Goal: Task Accomplishment & Management: Complete application form

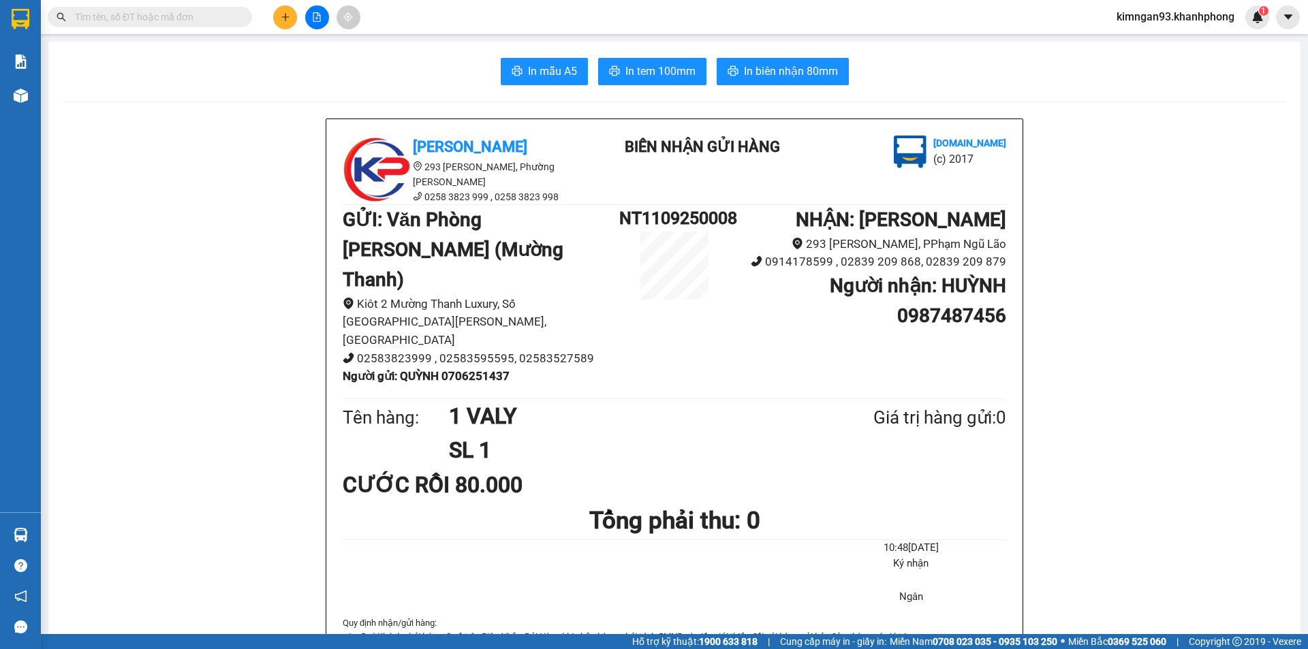
click at [281, 21] on icon "plus" at bounding box center [286, 17] width 10 height 10
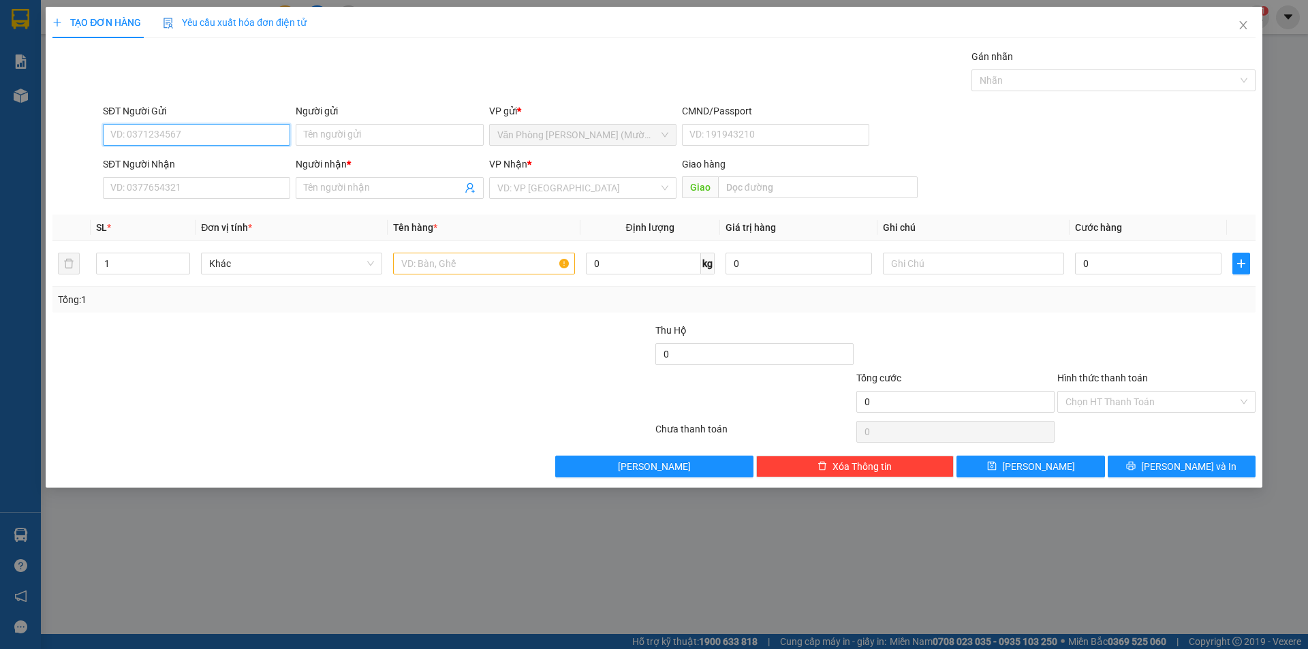
paste input "0788207779"
type input "0788207779"
click at [160, 192] on input "SĐT Người Nhận" at bounding box center [196, 188] width 187 height 22
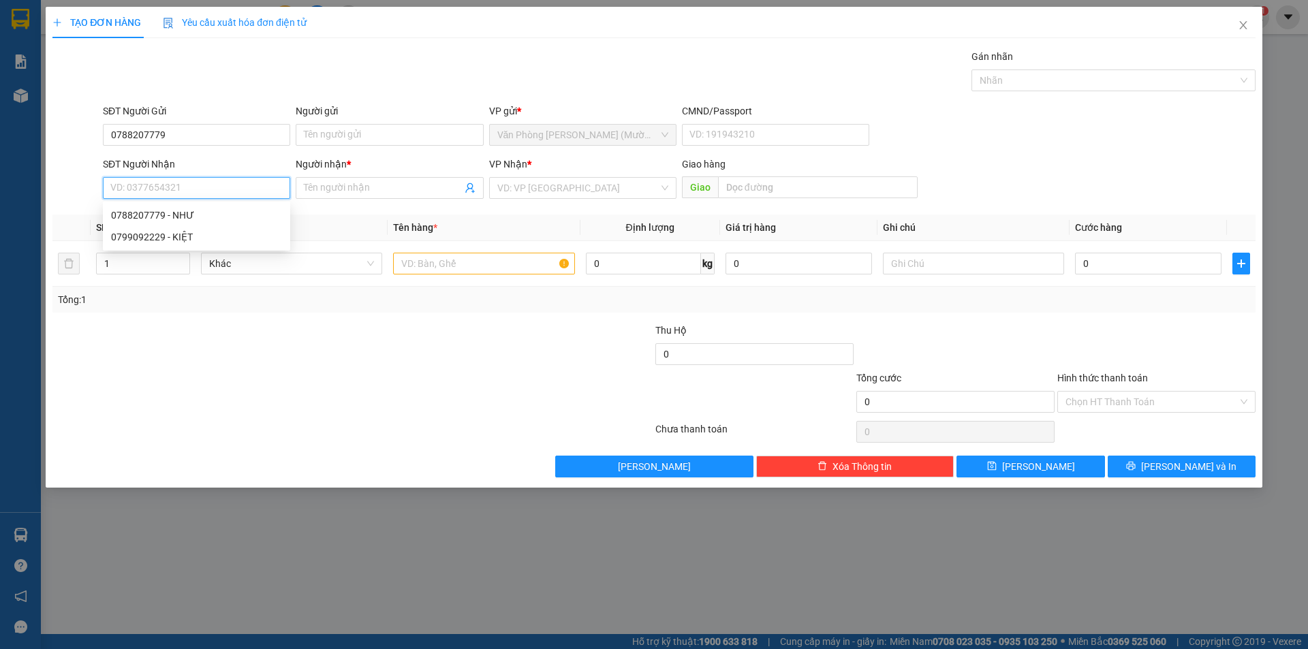
paste input "0788207779"
type input "0788207779"
click at [304, 185] on input "Người nhận *" at bounding box center [382, 188] width 157 height 15
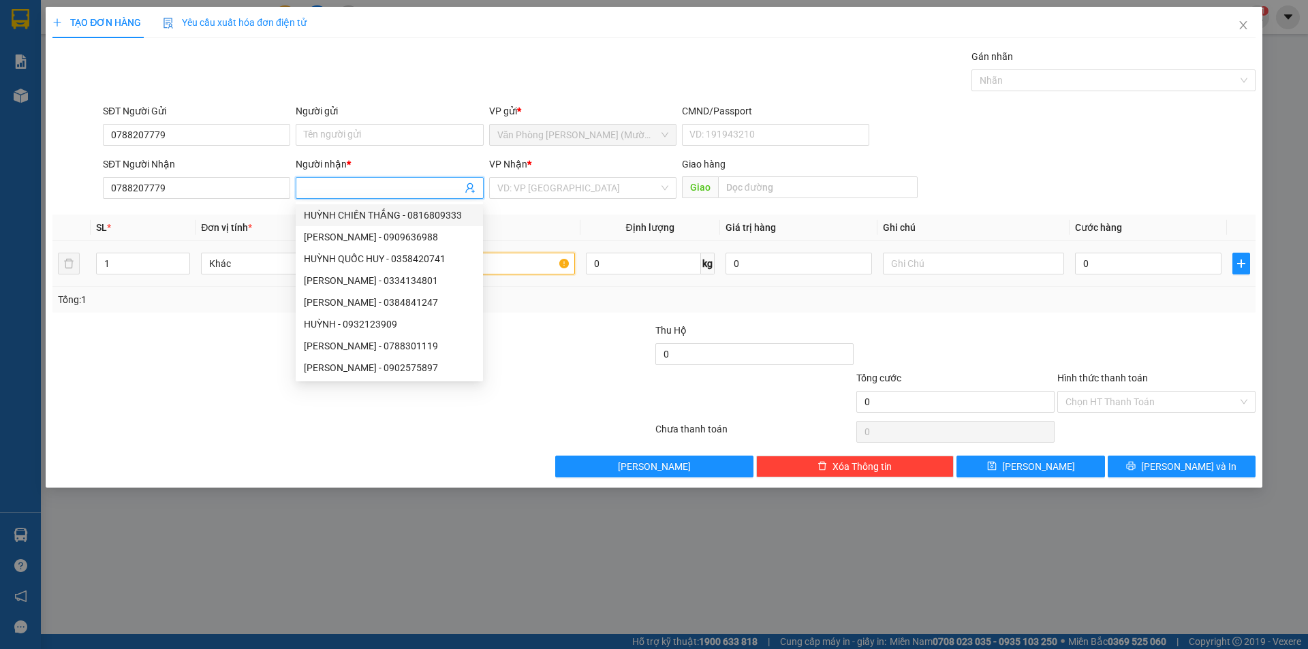
click at [542, 265] on input "text" at bounding box center [483, 264] width 181 height 22
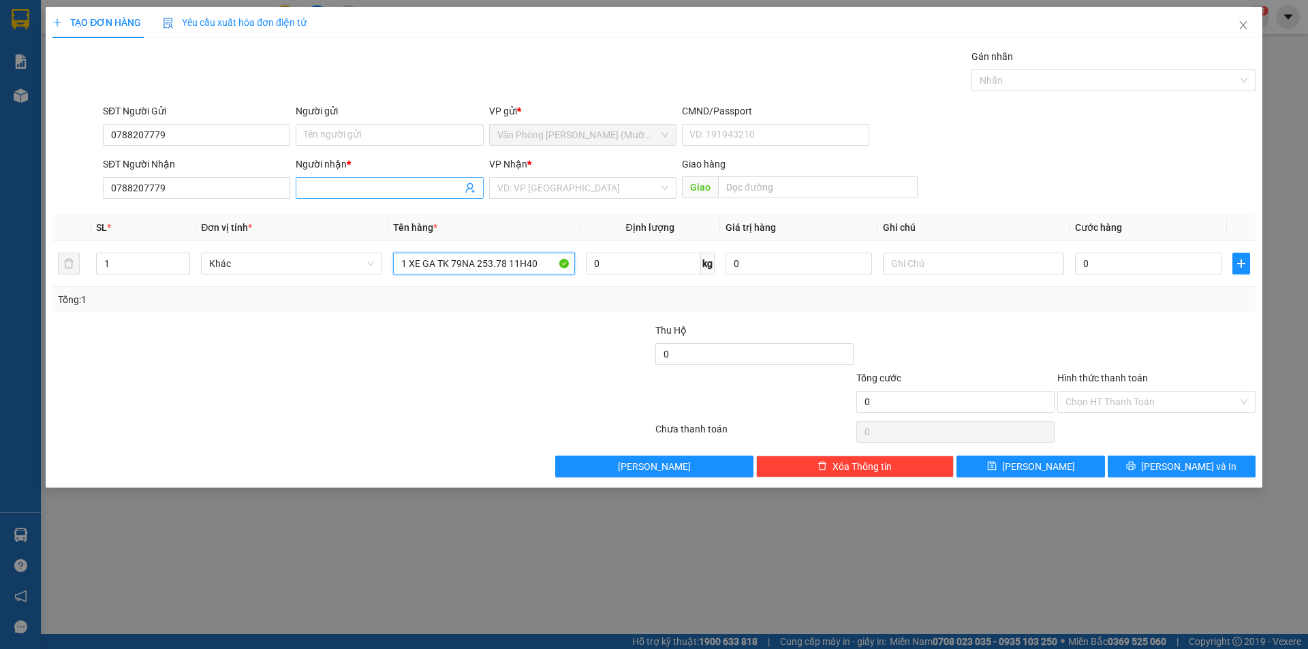
type input "1 XE GA TK 79NA 253.78 11H40"
click at [333, 187] on input "Người nhận *" at bounding box center [382, 188] width 157 height 15
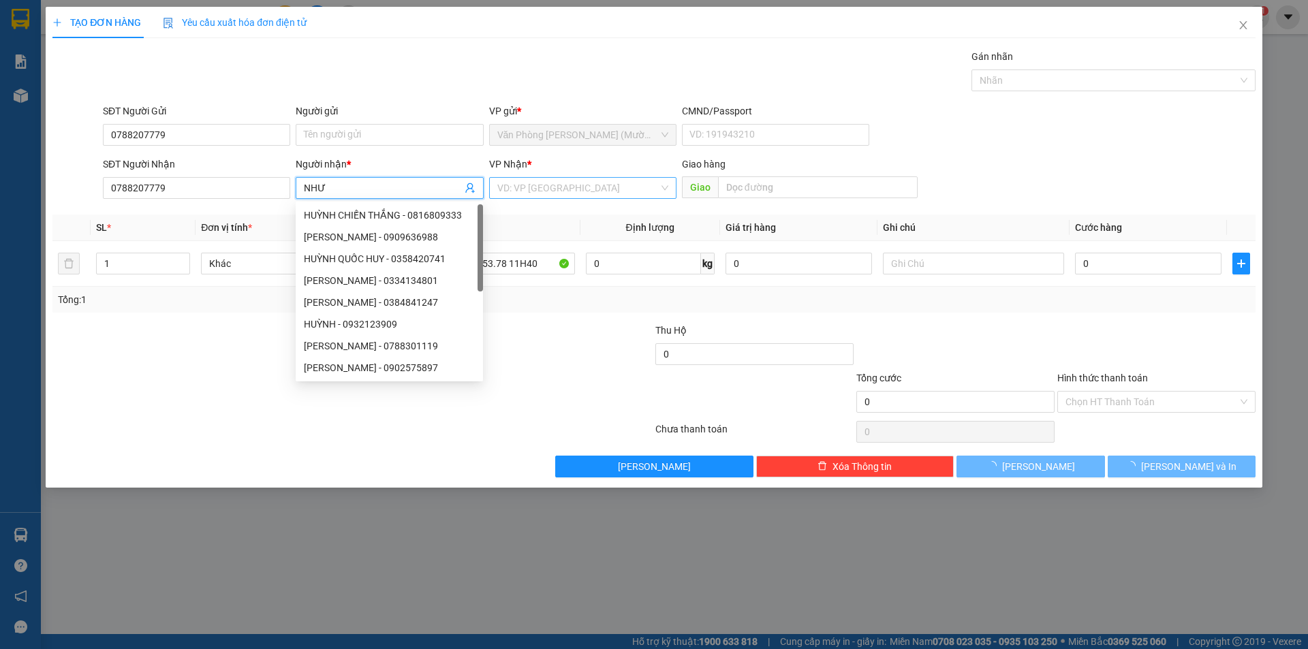
type input "NHƯ"
click at [553, 185] on input "search" at bounding box center [577, 188] width 161 height 20
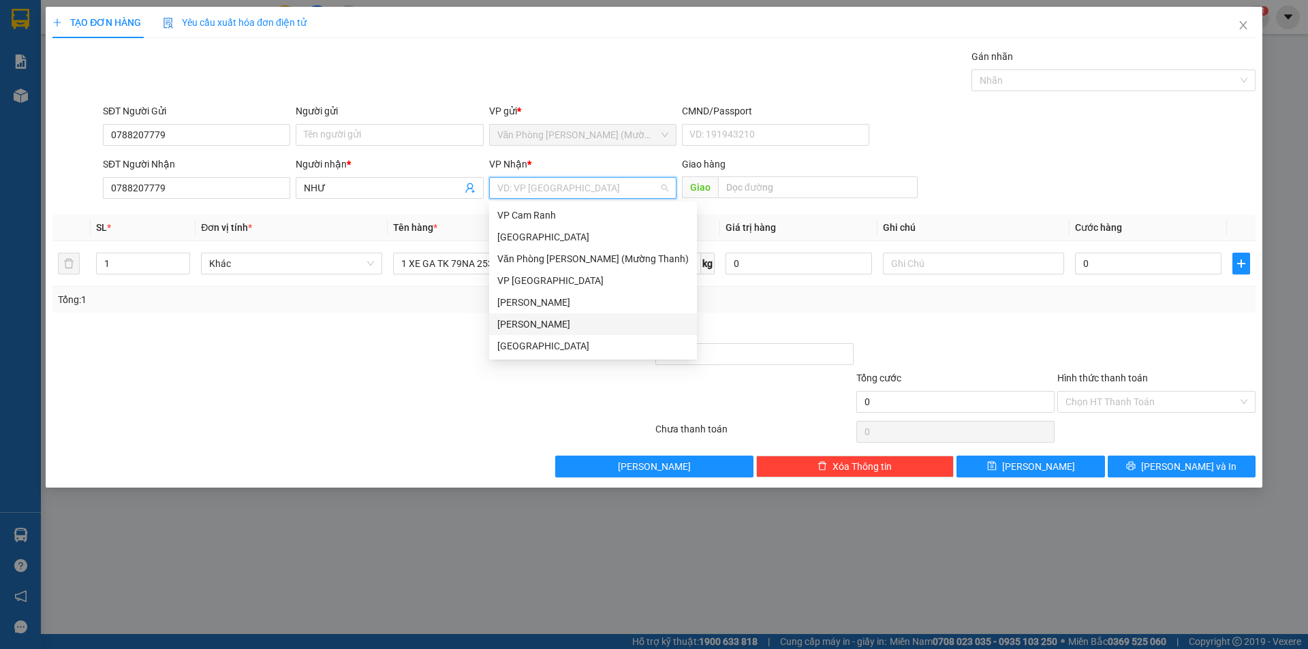
click at [536, 324] on div "[PERSON_NAME]" at bounding box center [592, 324] width 191 height 15
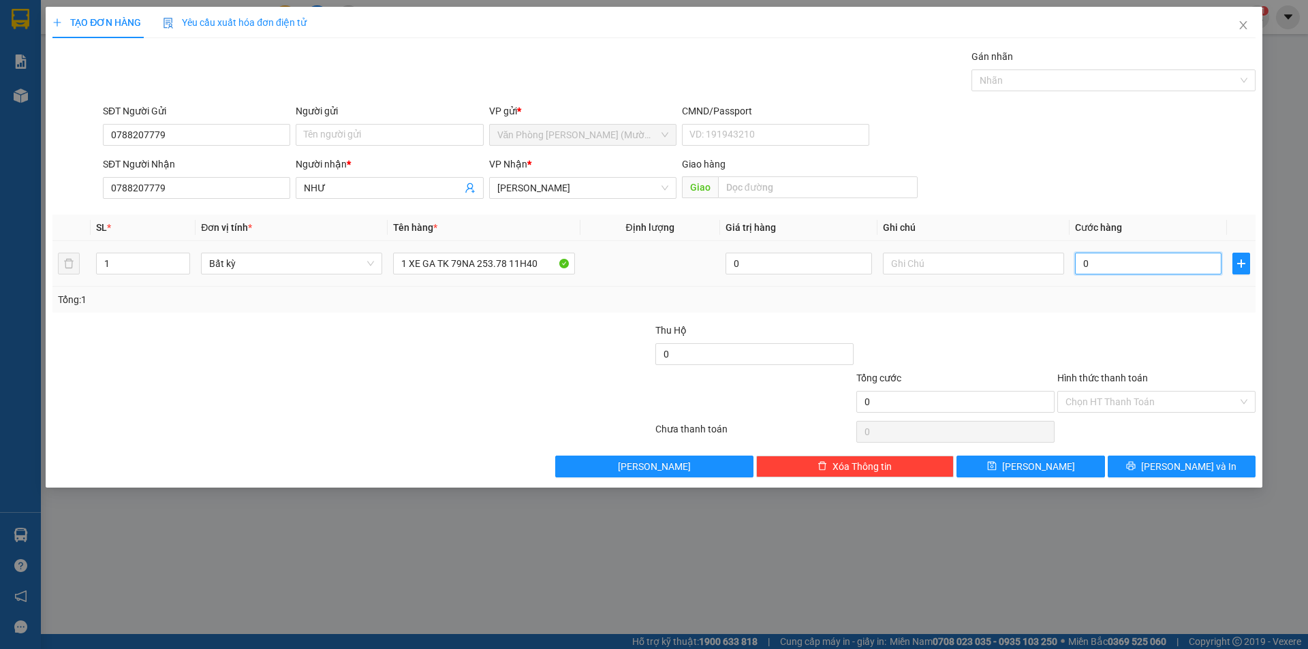
click at [1115, 266] on input "0" at bounding box center [1148, 264] width 146 height 22
type input "4"
type input "40"
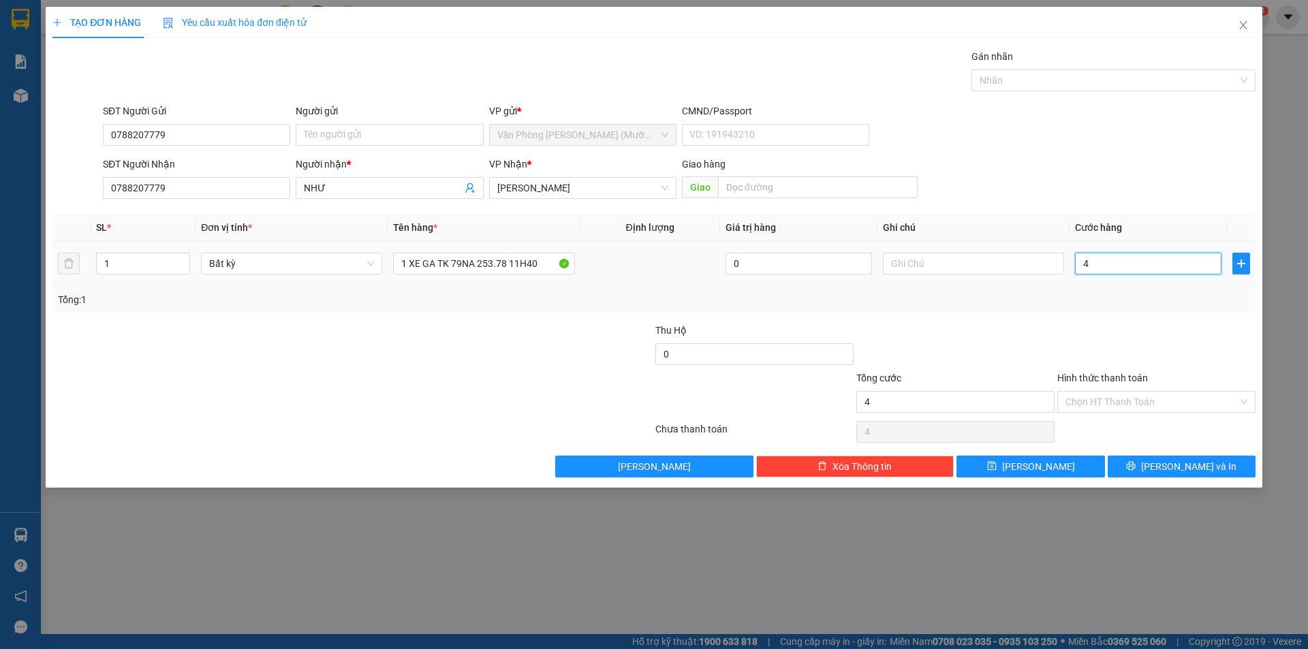
type input "40"
type input "400"
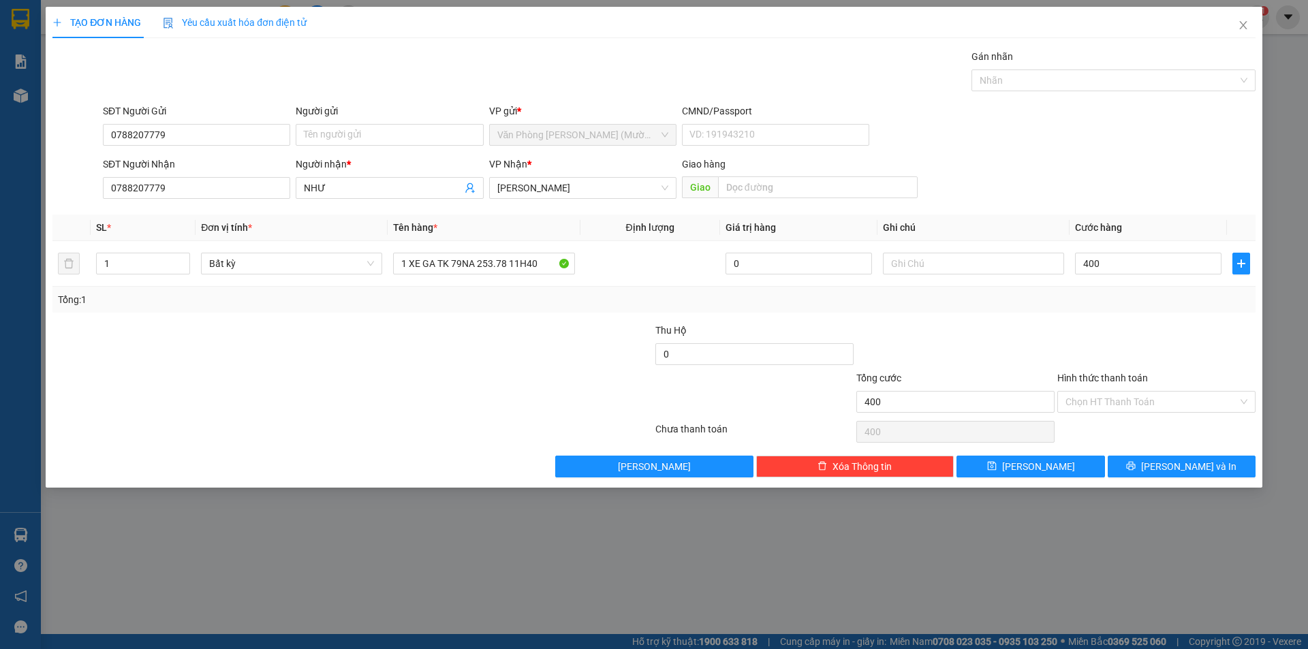
type input "400.000"
click at [1219, 188] on div "SĐT Người Nhận 0788207779 Người nhận * NHƯ VP Nhận * Phạm Ngũ Lão Giao hàng Giao" at bounding box center [679, 181] width 1158 height 48
click at [1134, 405] on input "Hình thức thanh toán" at bounding box center [1152, 402] width 172 height 20
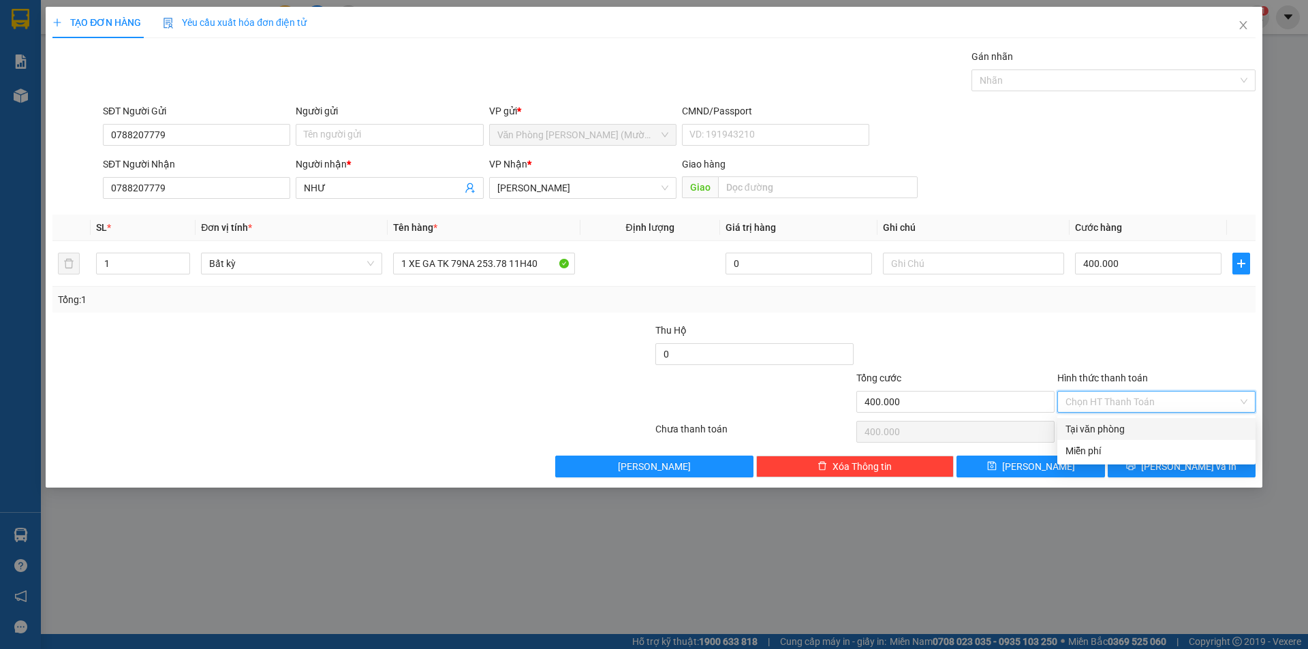
click at [1109, 429] on div "Tại văn phòng" at bounding box center [1157, 429] width 182 height 15
type input "0"
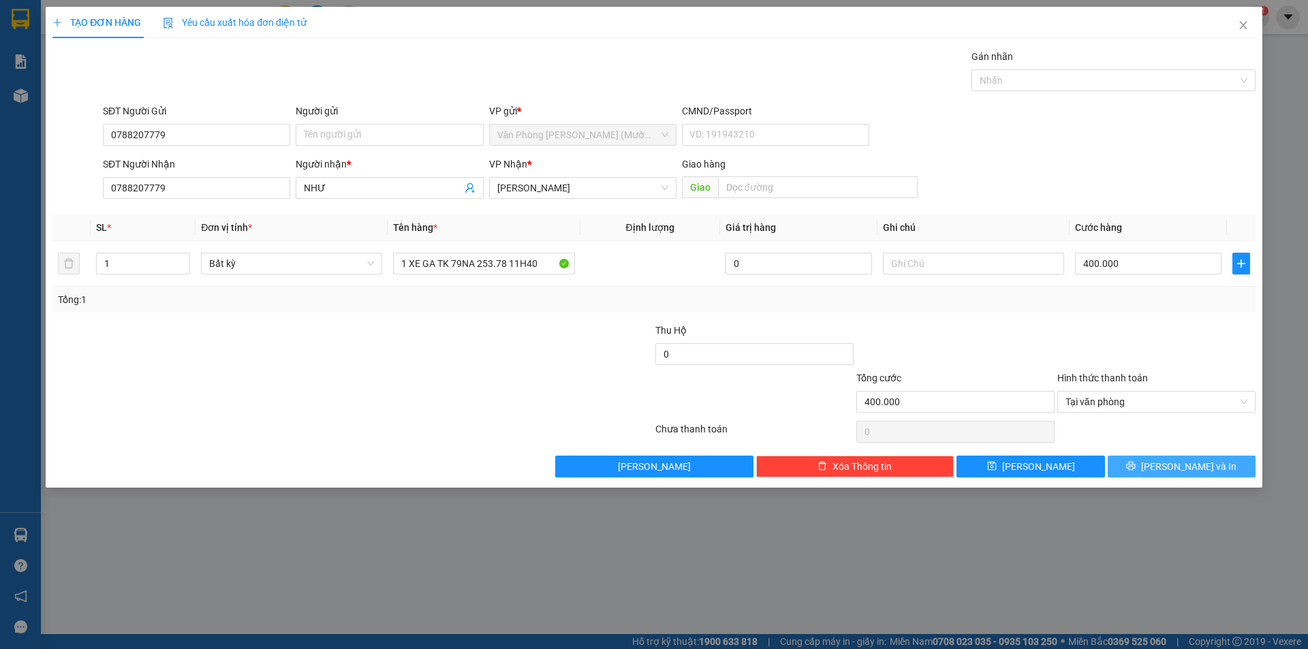
click at [1169, 475] on button "Lưu và In" at bounding box center [1182, 467] width 148 height 22
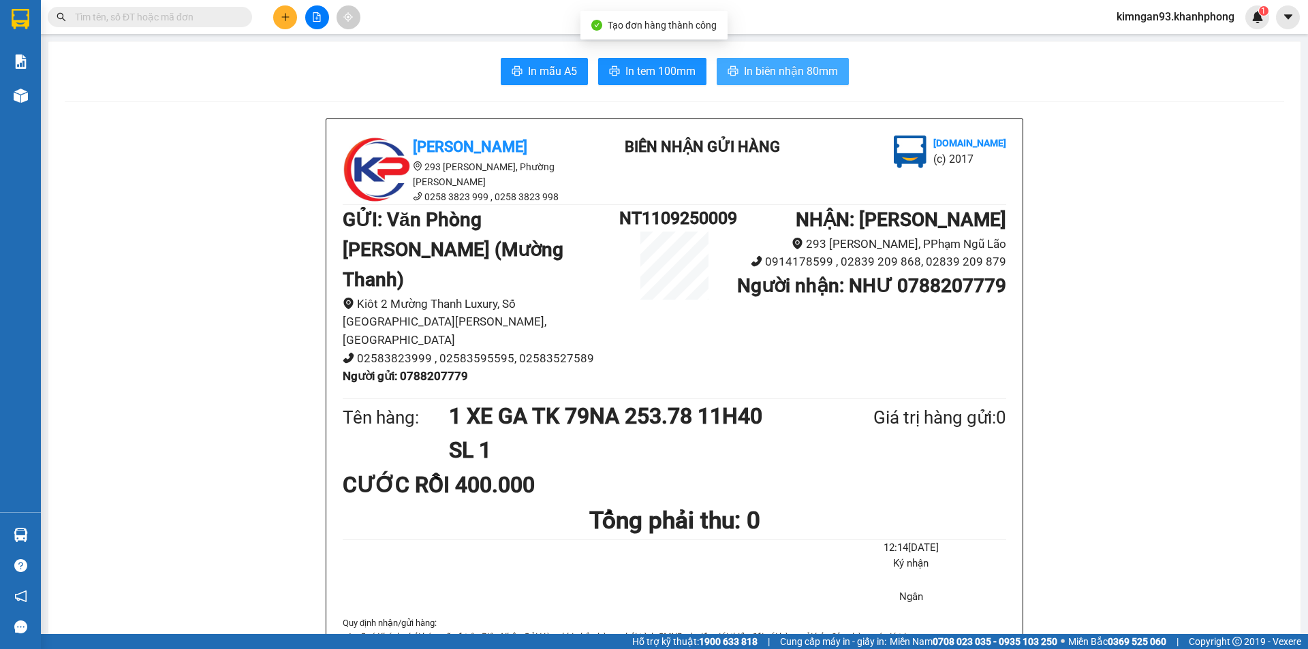
click at [788, 65] on span "In biên nhận 80mm" at bounding box center [791, 71] width 94 height 17
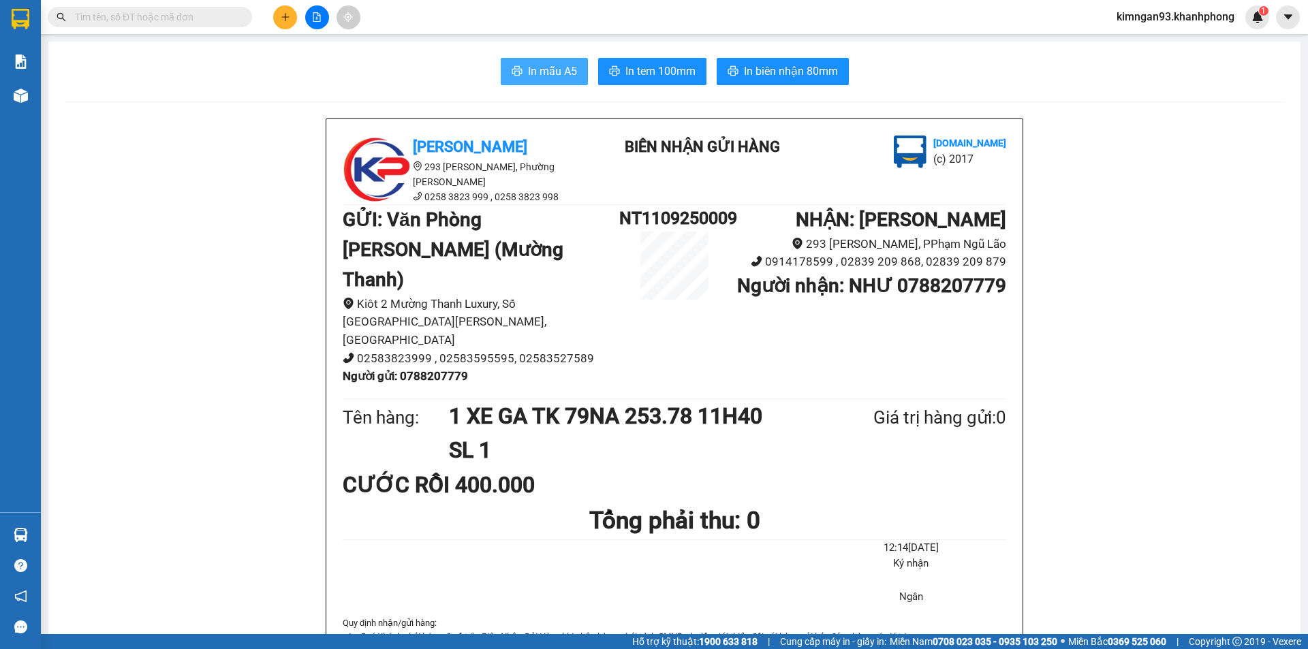
click at [531, 73] on span "In mẫu A5" at bounding box center [552, 71] width 49 height 17
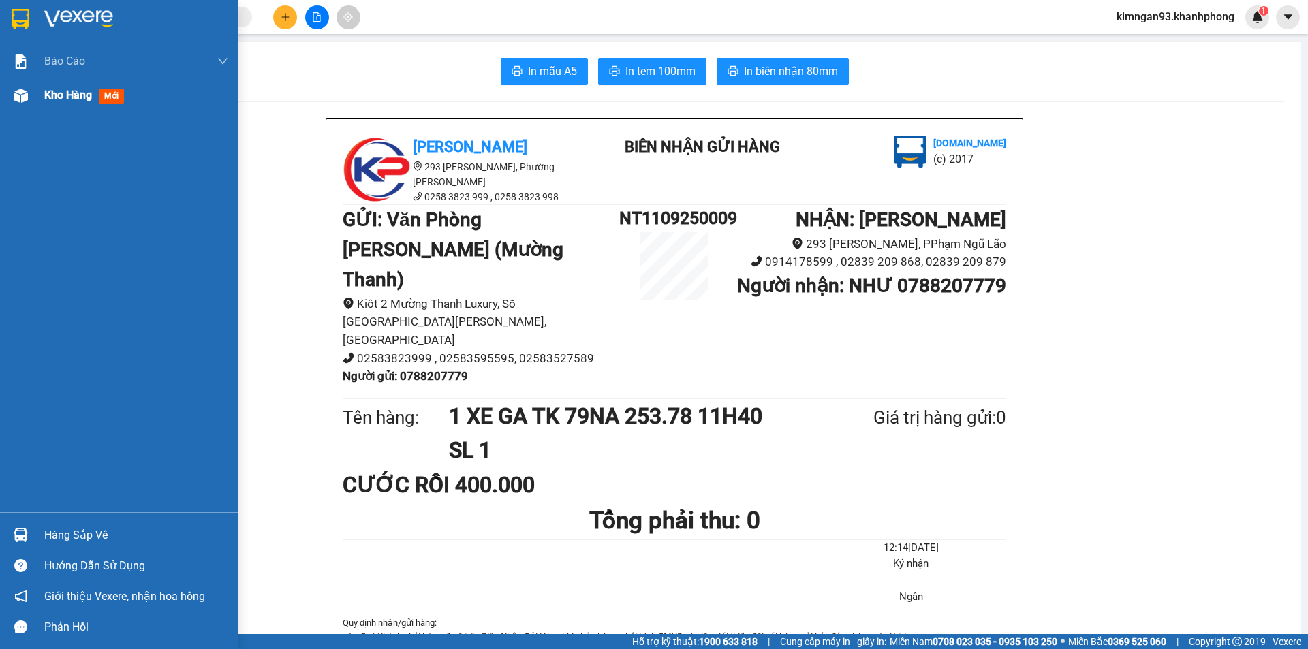
click at [62, 108] on div "Kho hàng mới" at bounding box center [136, 95] width 184 height 34
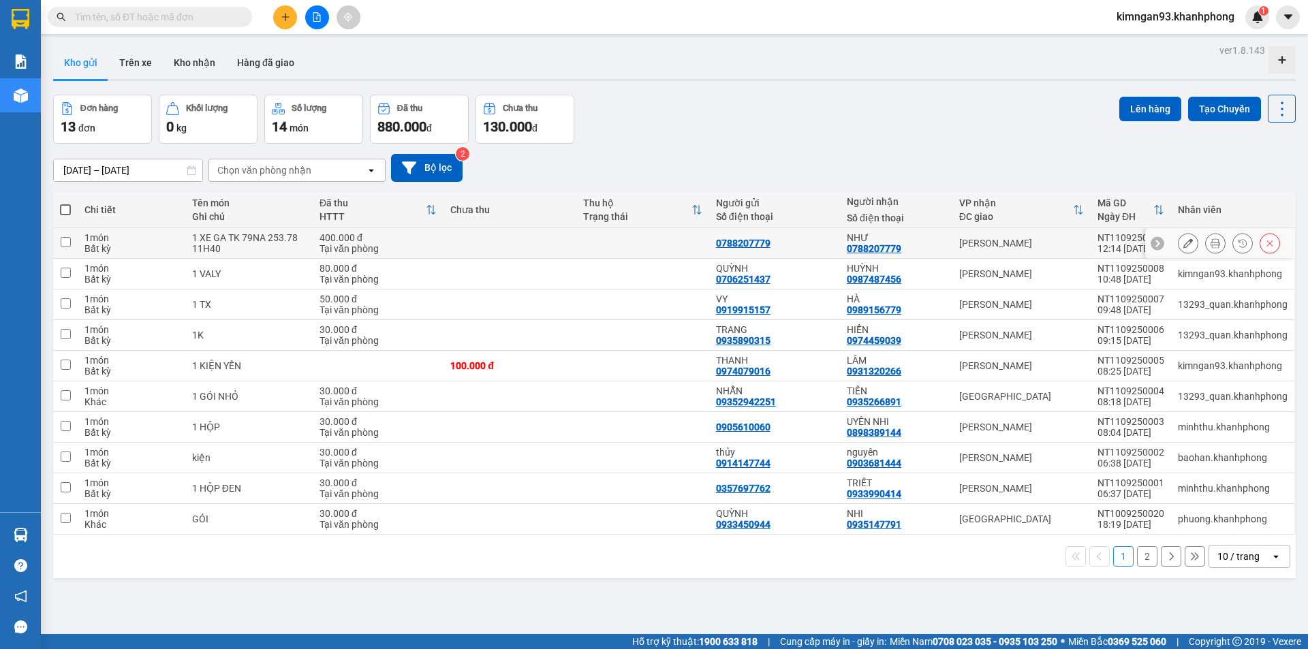
click at [1183, 243] on button at bounding box center [1188, 244] width 19 height 24
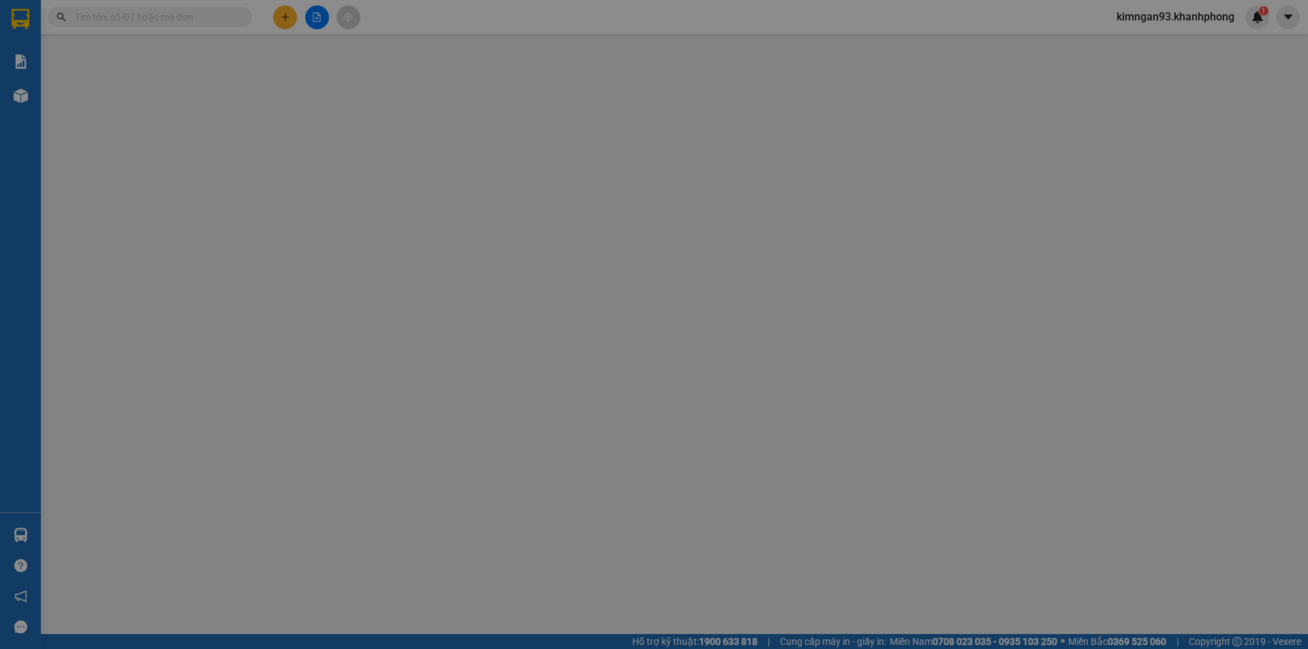
type input "0788207779"
type input "400.000"
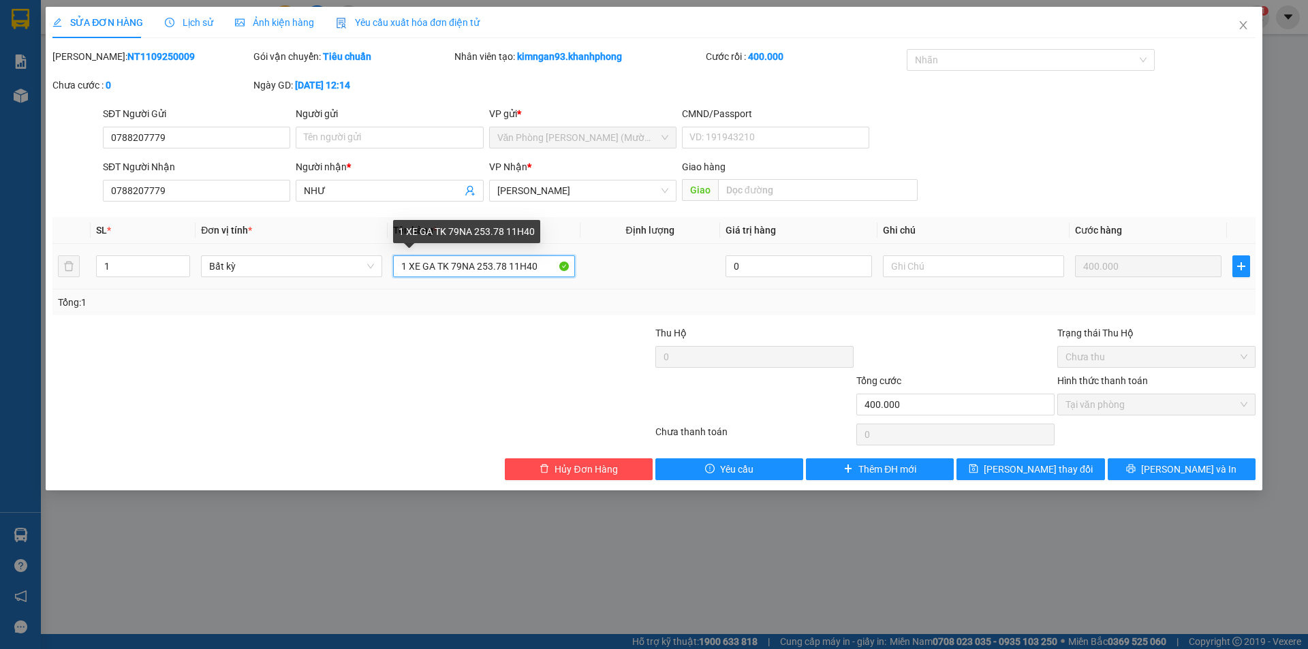
click at [516, 266] on input "1 XE GA TK 79NA 253.78 11H40" at bounding box center [483, 267] width 181 height 22
type input "1 XE GA TK 79NA 253.78 22H40"
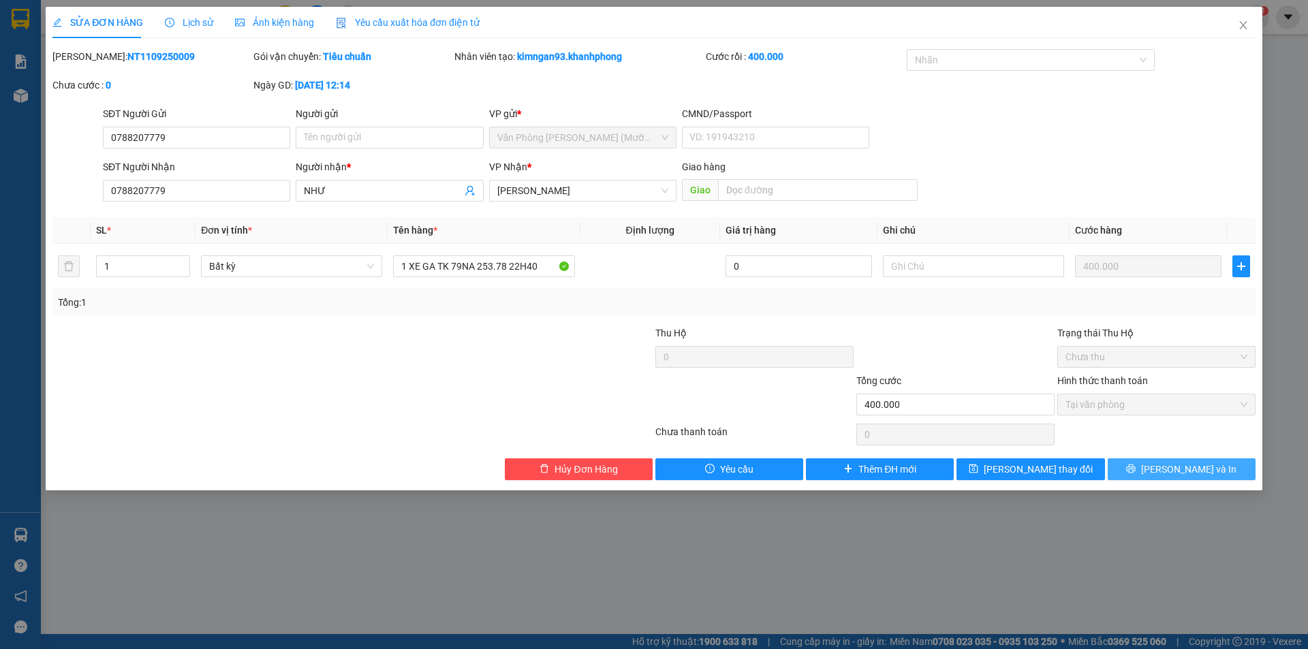
click at [1126, 466] on button "Lưu và In" at bounding box center [1182, 470] width 148 height 22
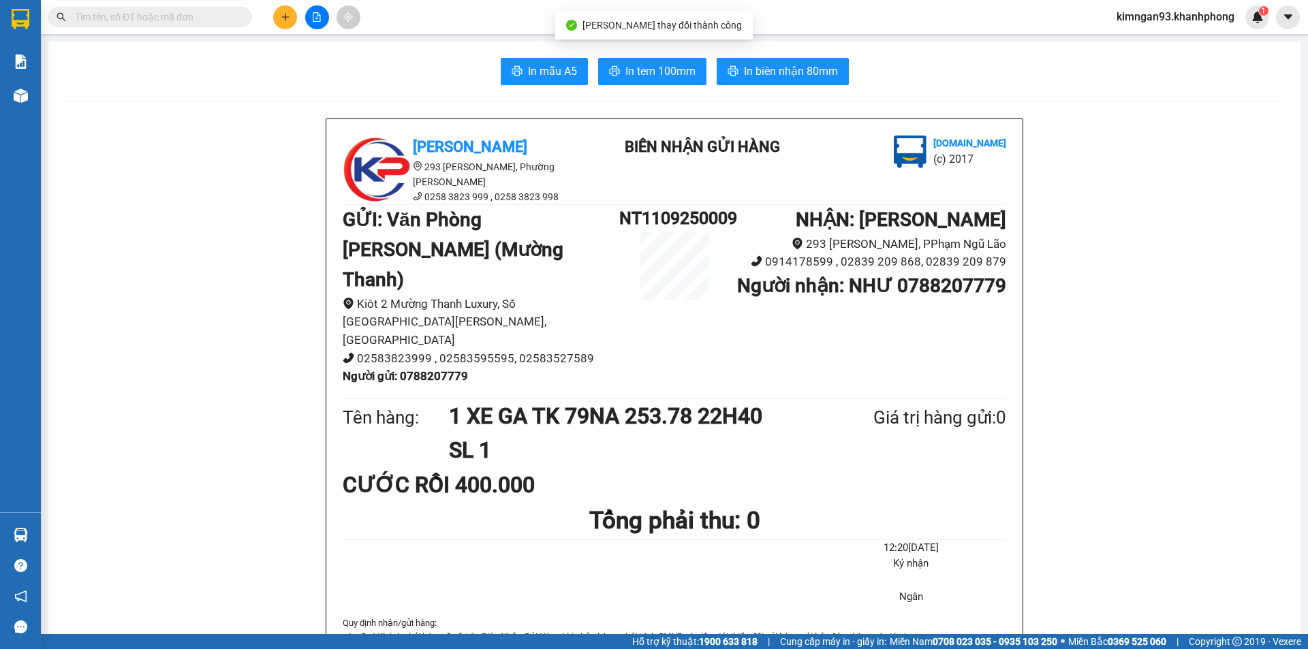
scroll to position [555, 0]
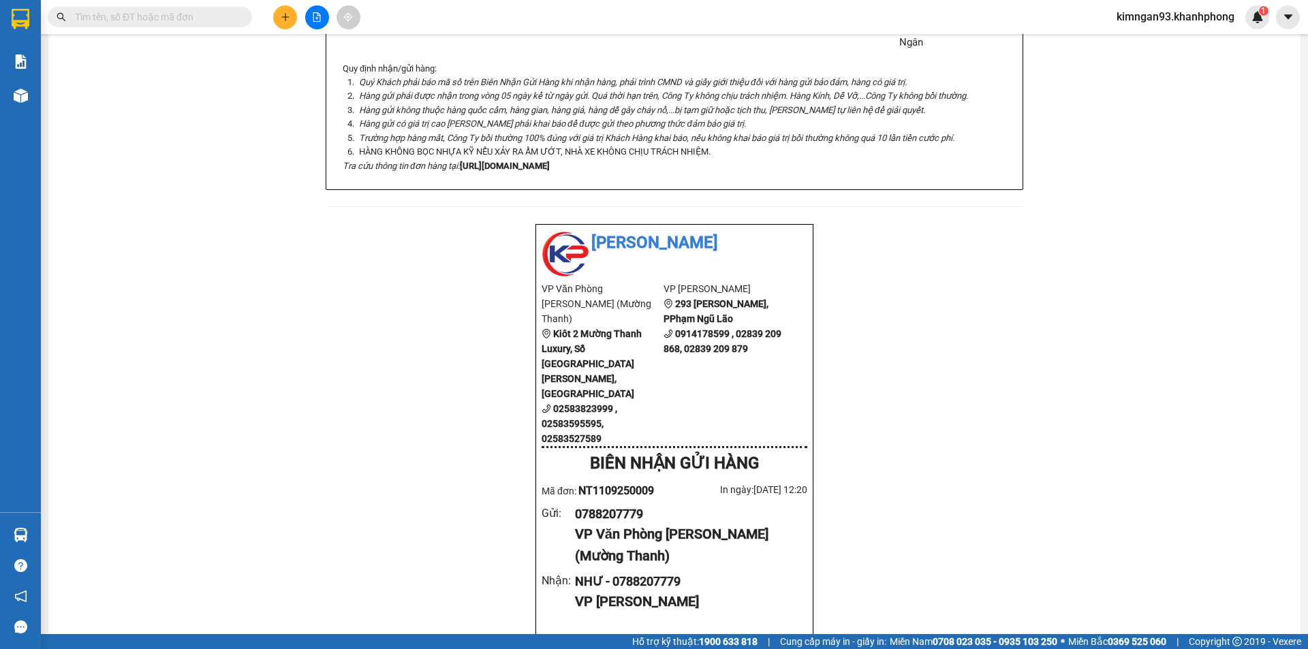
click at [296, 22] on button at bounding box center [285, 17] width 24 height 24
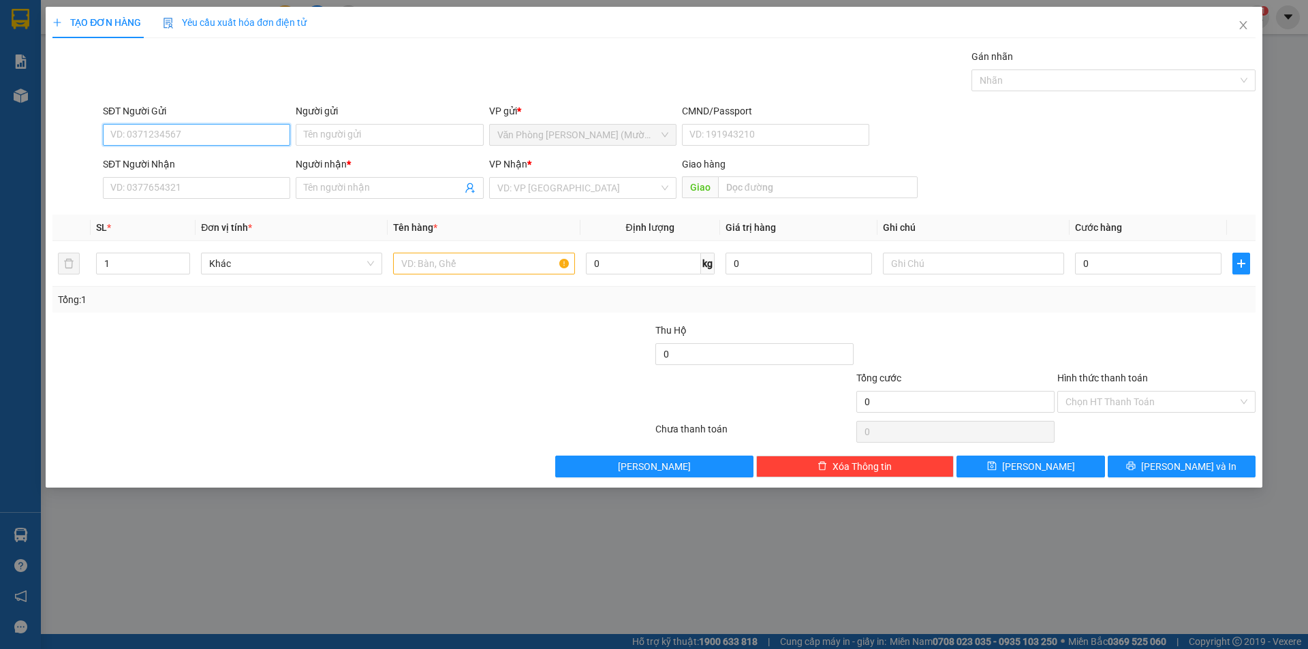
click at [151, 131] on input "SĐT Người Gửi" at bounding box center [196, 135] width 187 height 22
type input "0905304886"
drag, startPoint x: 114, startPoint y: 160, endPoint x: 129, endPoint y: 153, distance: 16.2
click at [119, 158] on div "0905304886 - Hoàng" at bounding box center [196, 162] width 171 height 15
type input "Hoàng"
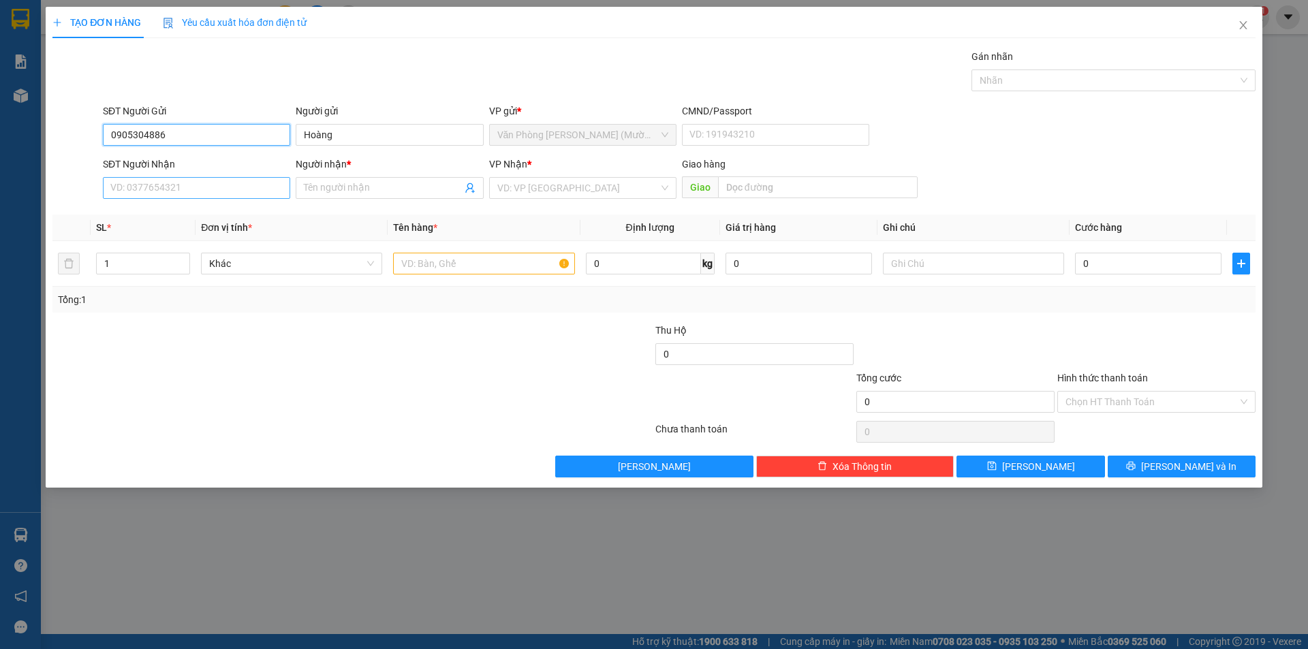
type input "0905304886"
click at [149, 183] on input "SĐT Người Nhận" at bounding box center [196, 188] width 187 height 22
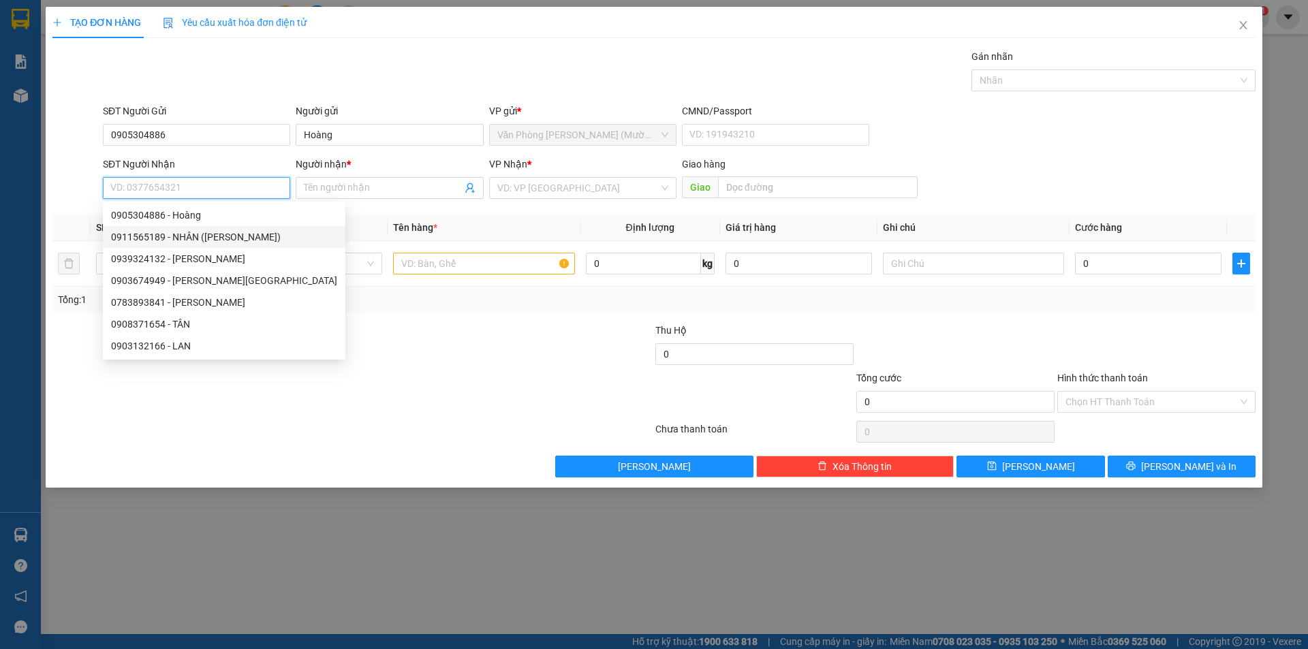
click at [150, 240] on div "0911565189 - NHÂN (NGỌC BÍCH)" at bounding box center [224, 237] width 226 height 15
type input "0911565189"
type input "[PERSON_NAME] ([PERSON_NAME])"
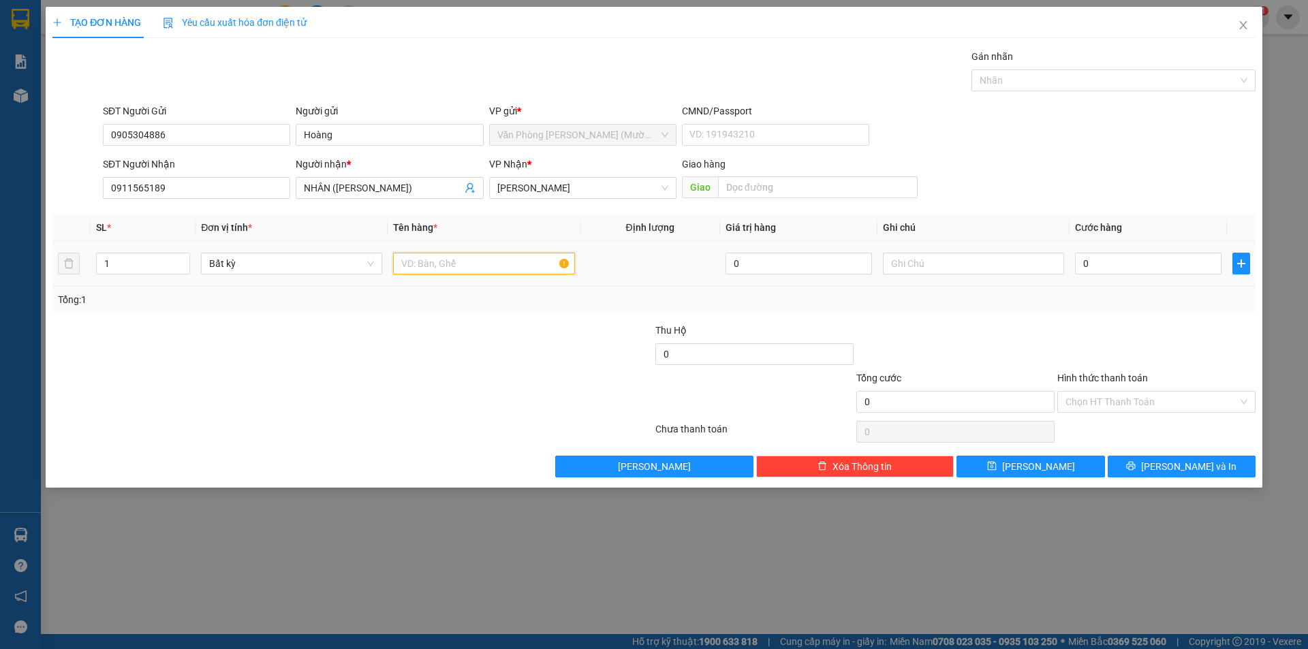
click at [448, 260] on input "text" at bounding box center [483, 264] width 181 height 22
type input "1 TG"
click at [1119, 258] on input "0" at bounding box center [1148, 264] width 146 height 22
type input "4"
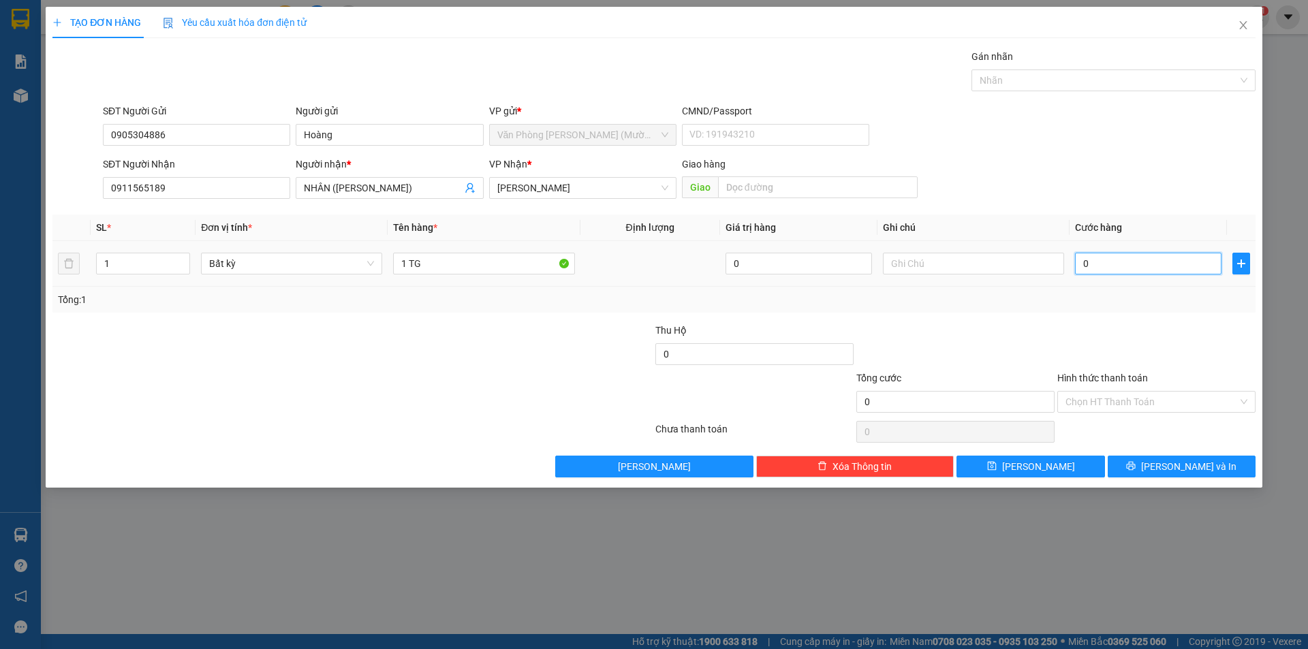
type input "4"
type input "40"
type input "40.000"
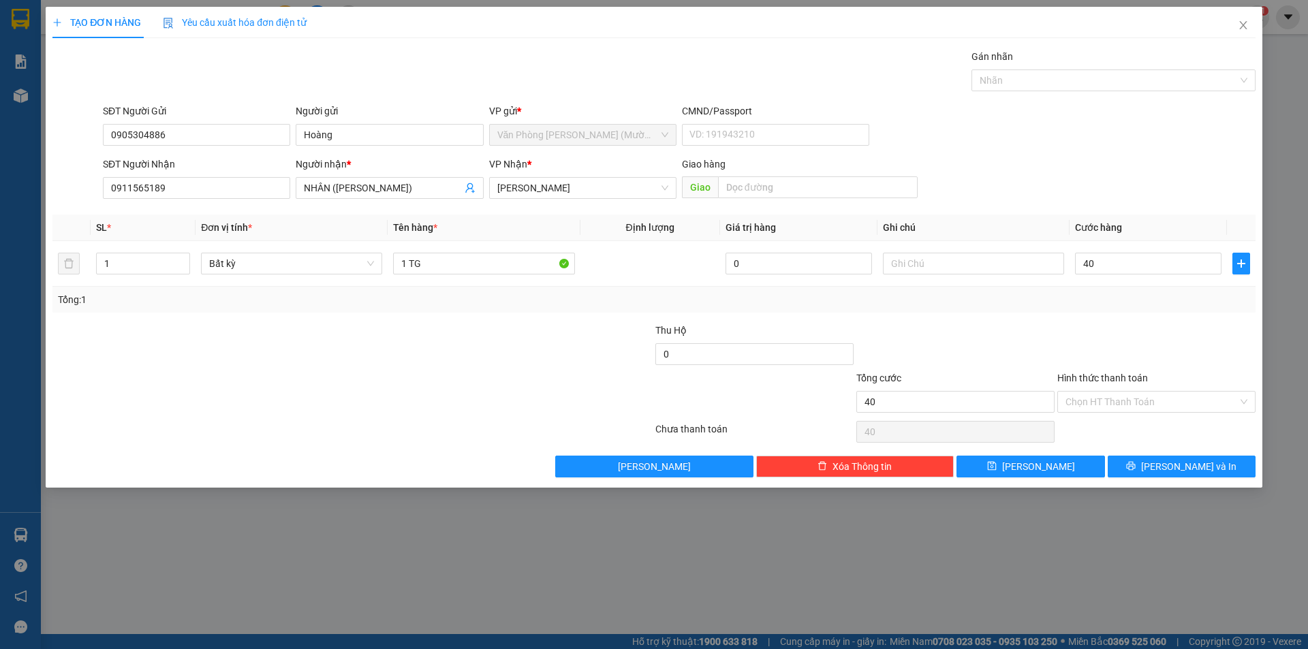
type input "40.000"
click at [1091, 238] on th "Cước hàng" at bounding box center [1148, 228] width 157 height 27
click at [1170, 473] on span "Lưu và In" at bounding box center [1188, 466] width 95 height 15
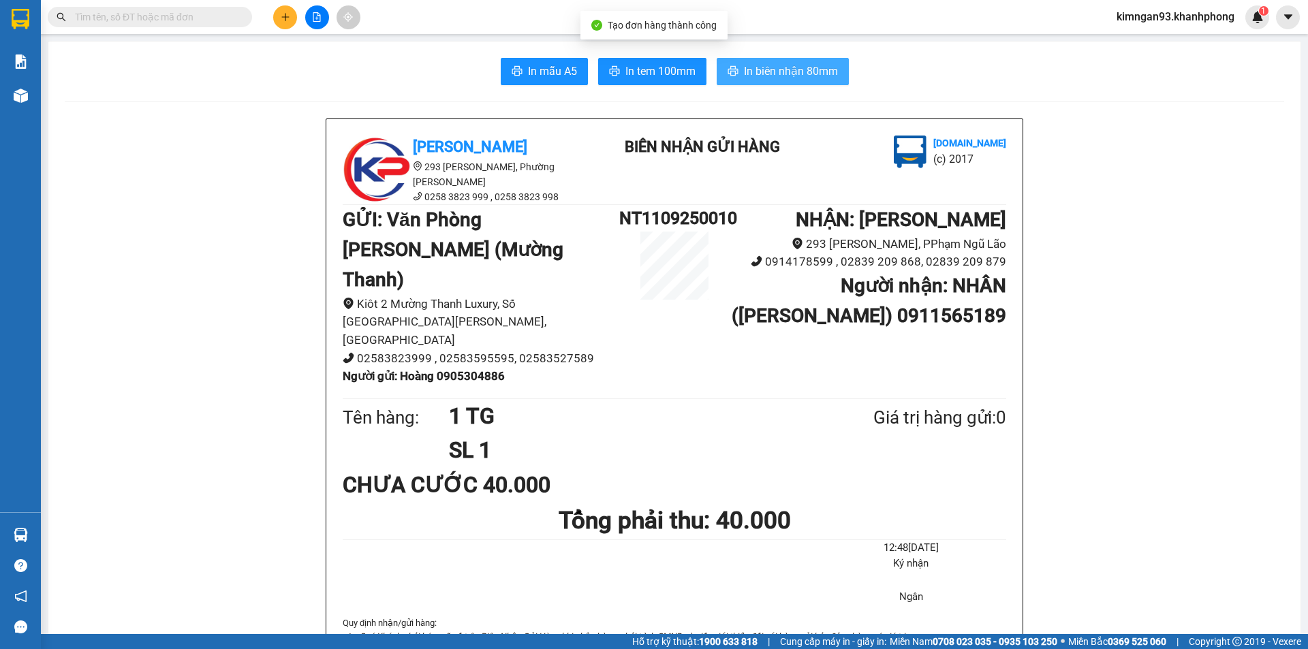
click at [784, 76] on span "In biên nhận 80mm" at bounding box center [791, 71] width 94 height 17
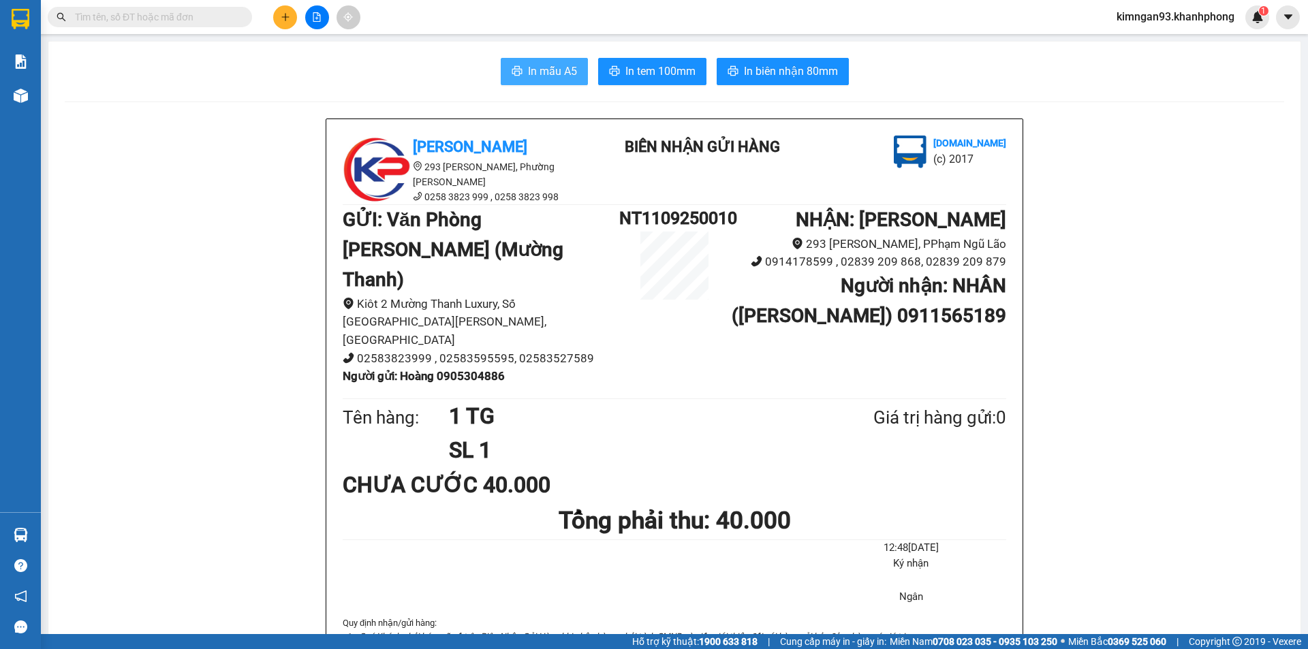
click at [521, 61] on button "In mẫu A5" at bounding box center [544, 71] width 87 height 27
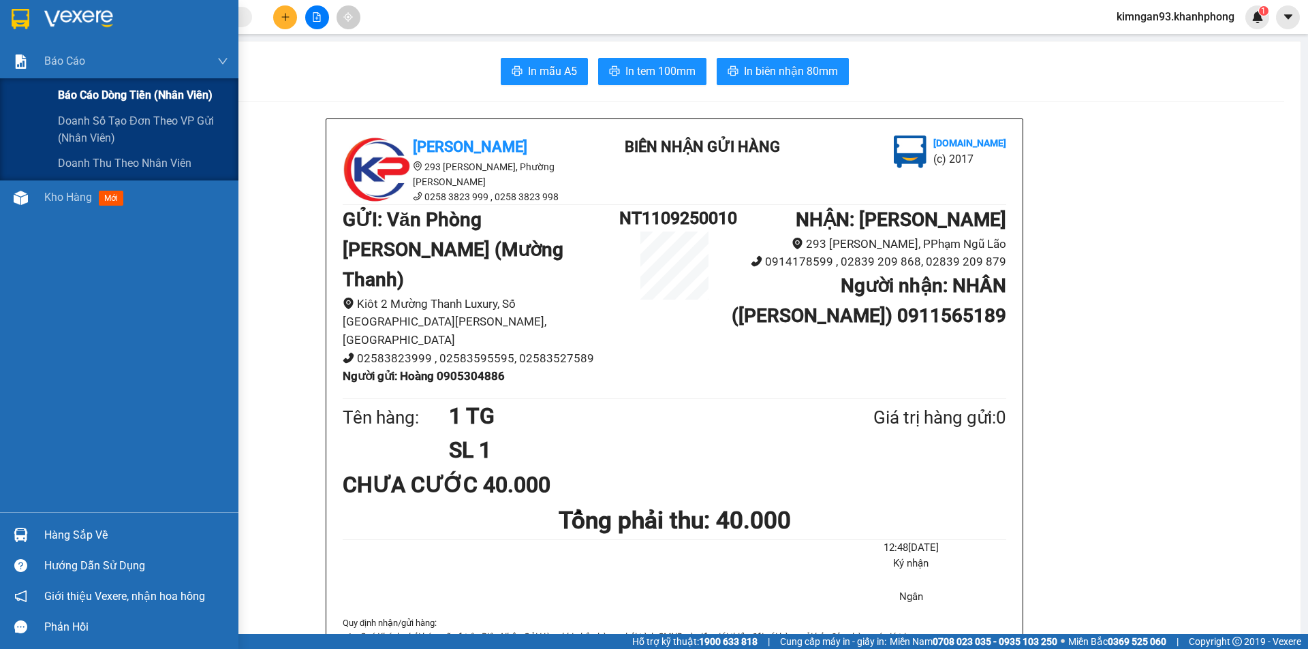
click at [56, 91] on div "Báo cáo dòng tiền (nhân viên)" at bounding box center [119, 95] width 238 height 34
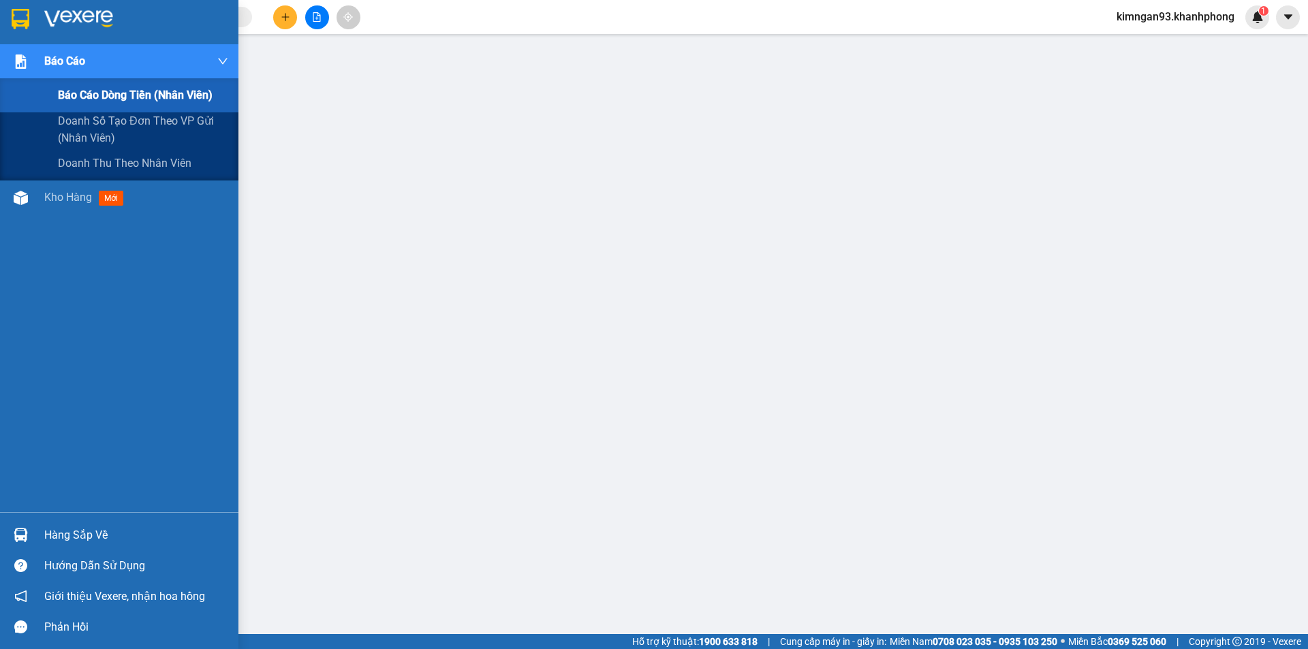
click at [82, 63] on span "Báo cáo" at bounding box center [64, 60] width 41 height 17
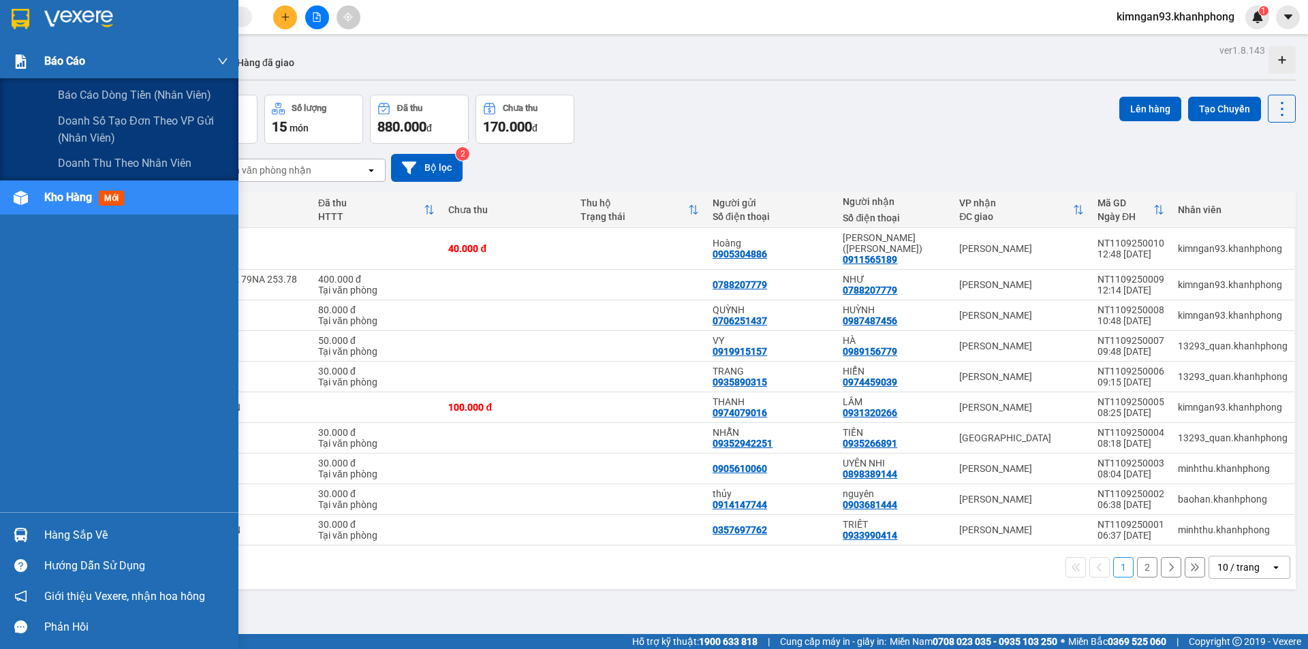
click at [70, 63] on span "Báo cáo" at bounding box center [64, 60] width 41 height 17
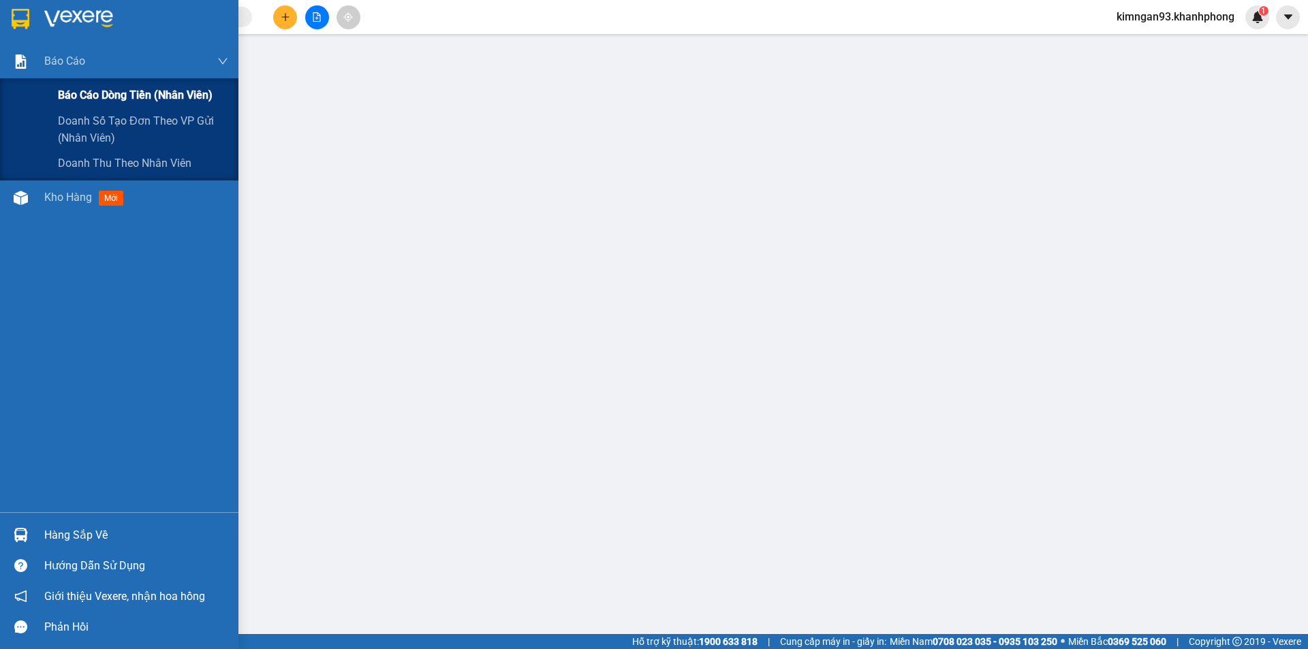
click at [87, 93] on span "Báo cáo dòng tiền (nhân viên)" at bounding box center [135, 95] width 155 height 17
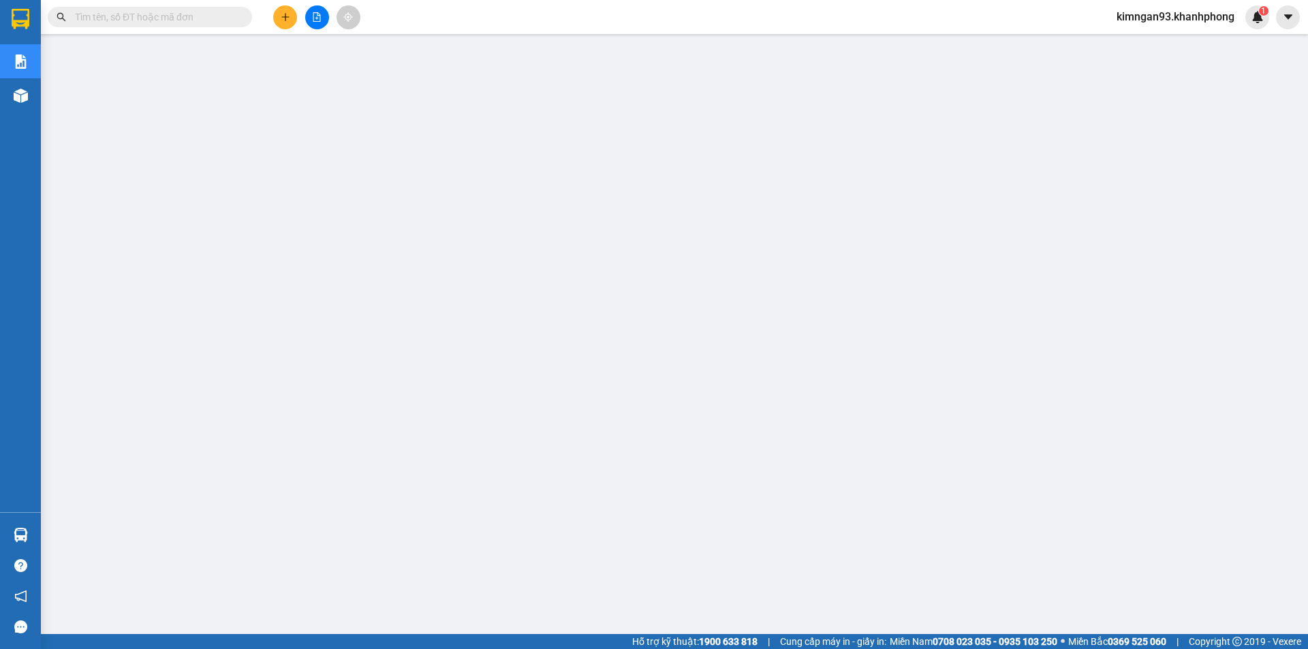
click at [1179, 20] on span "kimngan93.khanhphong" at bounding box center [1176, 16] width 140 height 17
click at [1136, 41] on span "Đăng xuất" at bounding box center [1181, 42] width 112 height 15
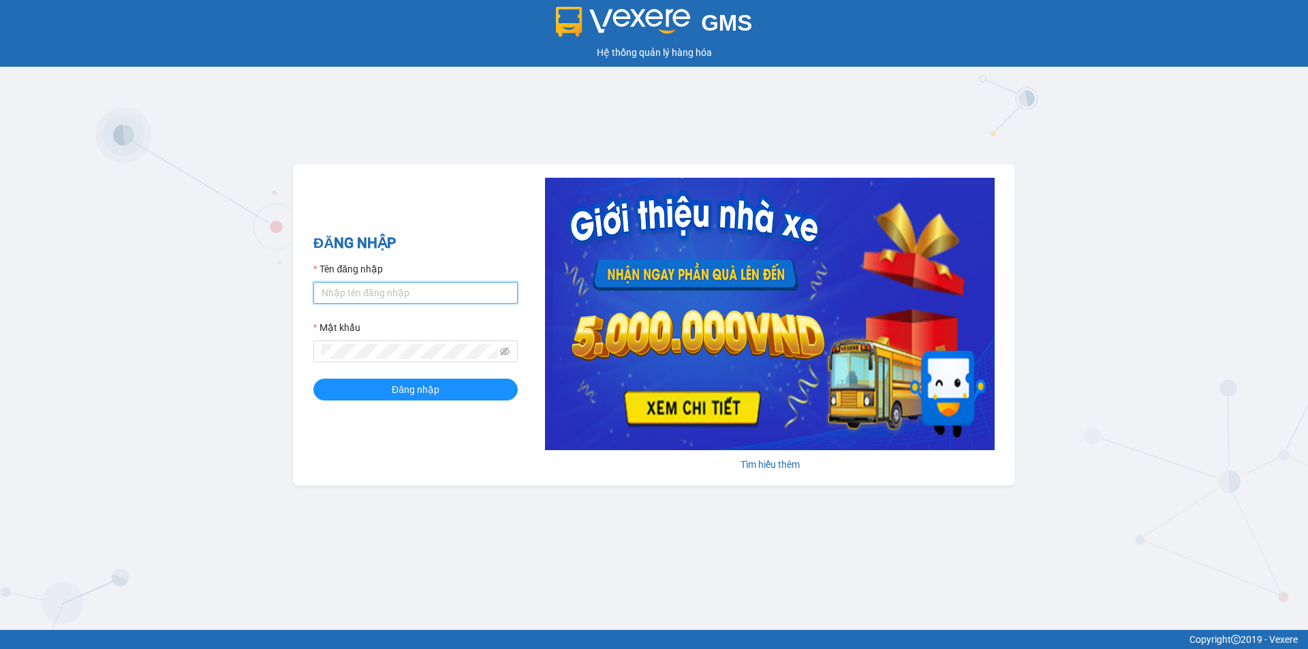
click at [396, 287] on input "Tên đăng nhập" at bounding box center [415, 293] width 204 height 22
type input "phuong.khanhphong"
click at [313, 379] on button "Đăng nhập" at bounding box center [415, 390] width 204 height 22
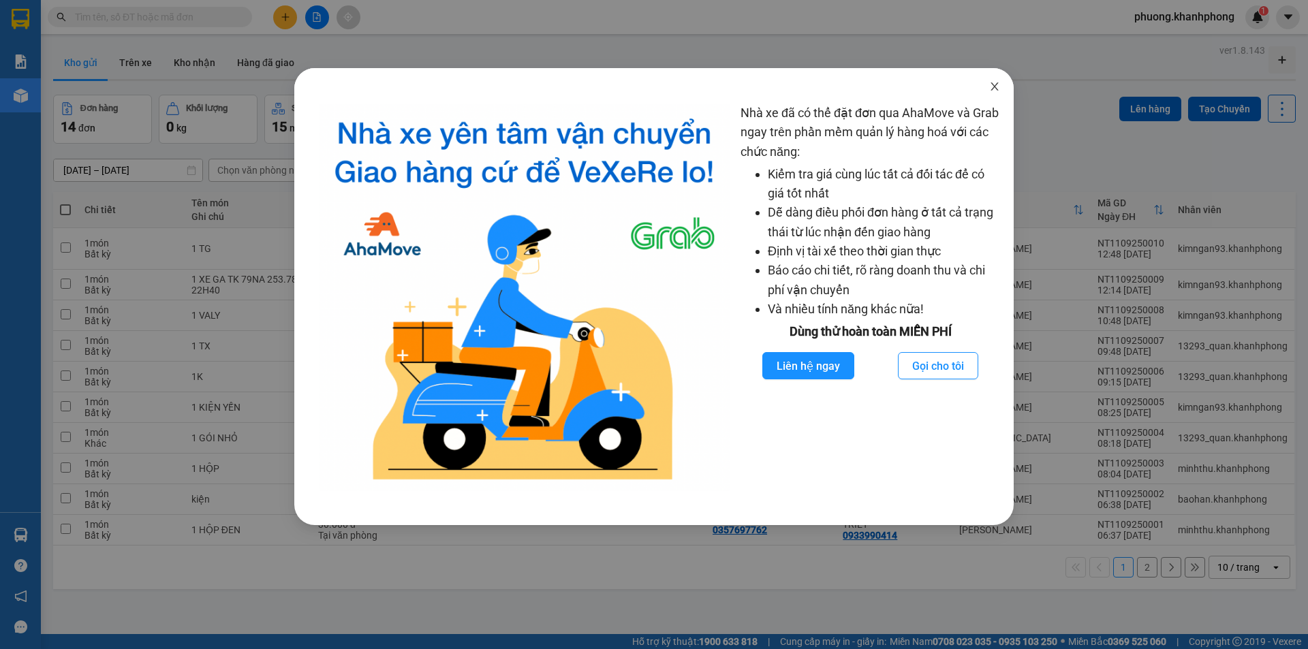
drag, startPoint x: 993, startPoint y: 90, endPoint x: 970, endPoint y: 67, distance: 32.3
click at [993, 90] on icon "close" at bounding box center [994, 86] width 11 height 11
